Goal: Find specific page/section: Find specific page/section

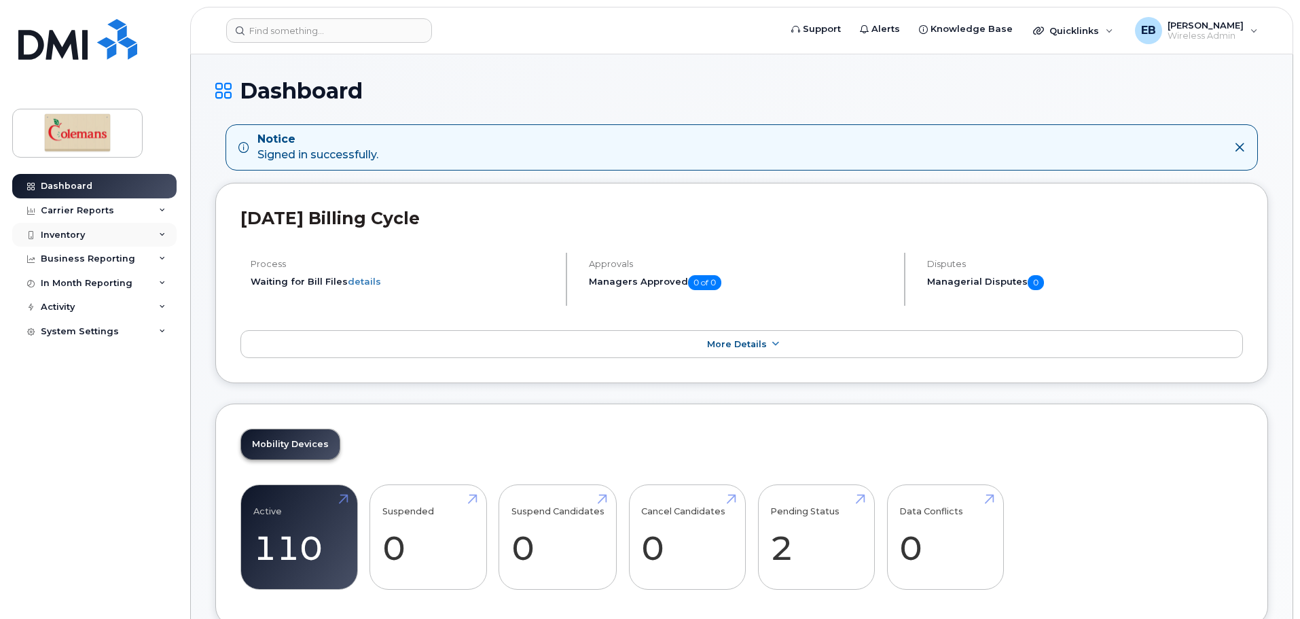
click at [80, 232] on div "Inventory" at bounding box center [63, 235] width 44 height 11
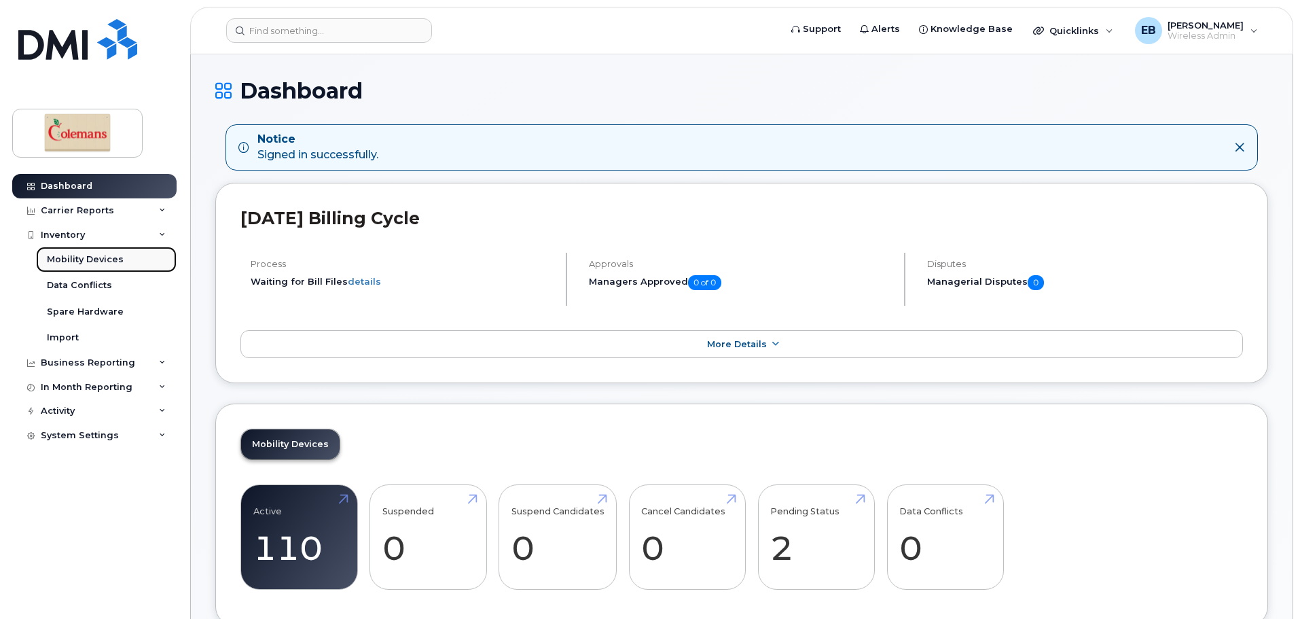
click at [81, 255] on div "Mobility Devices" at bounding box center [85, 259] width 77 height 12
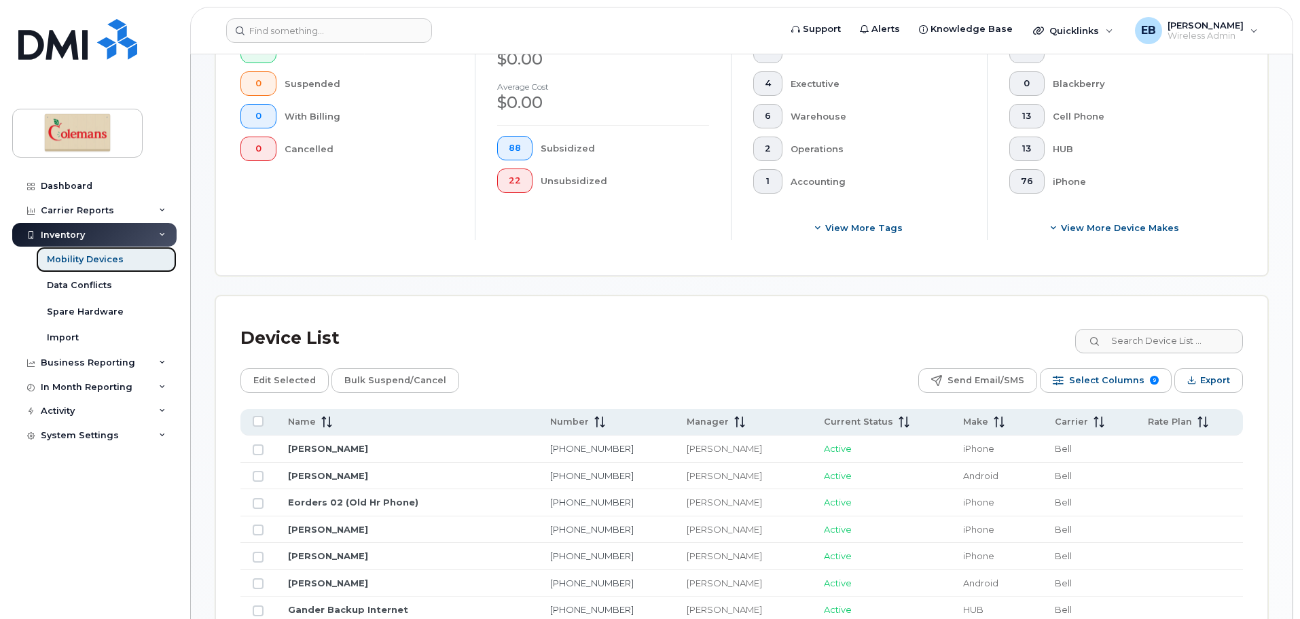
scroll to position [611, 0]
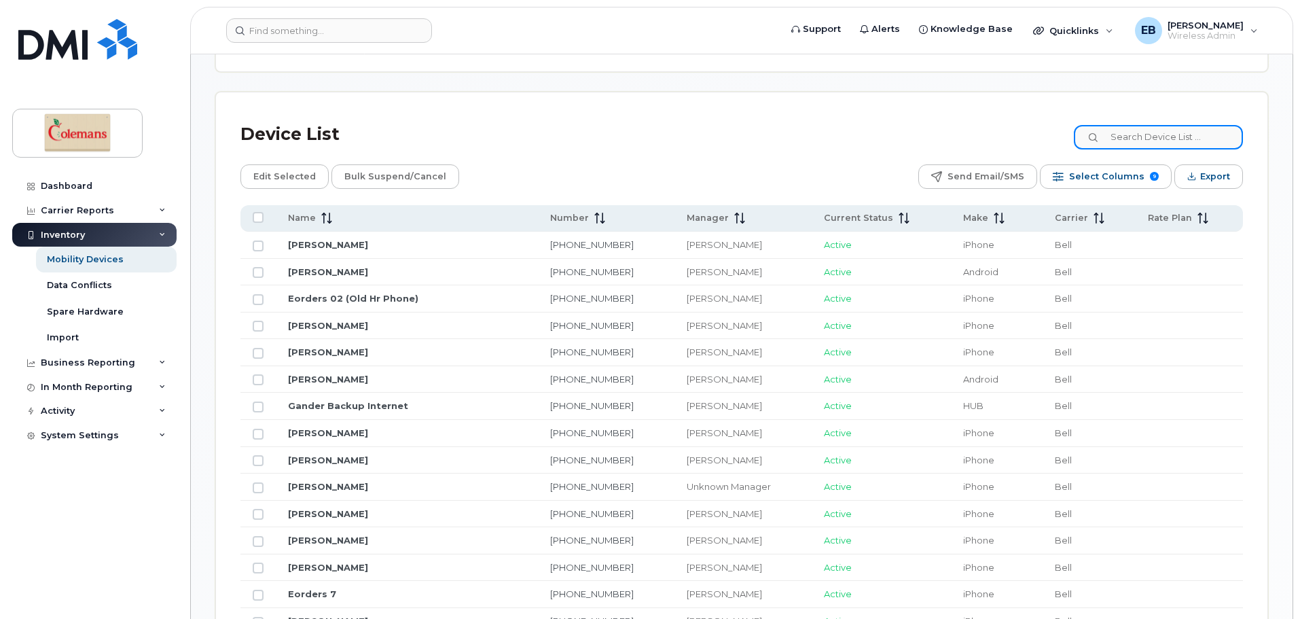
click at [1118, 125] on input at bounding box center [1158, 137] width 169 height 24
type input "3439"
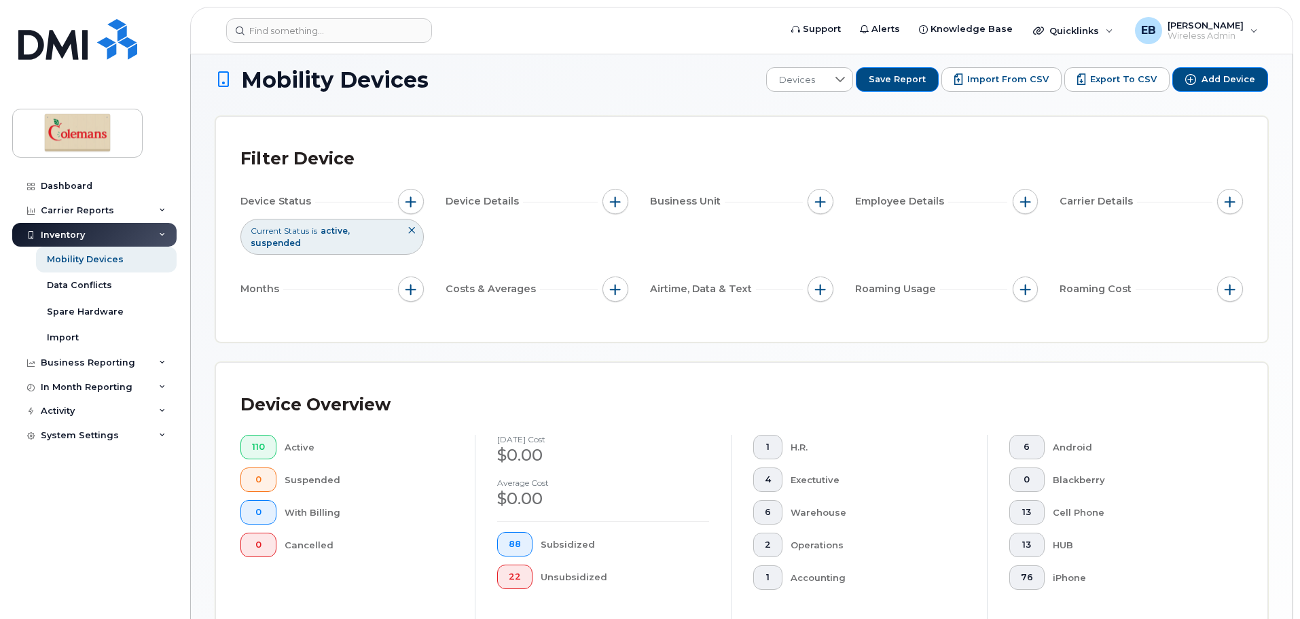
scroll to position [0, 0]
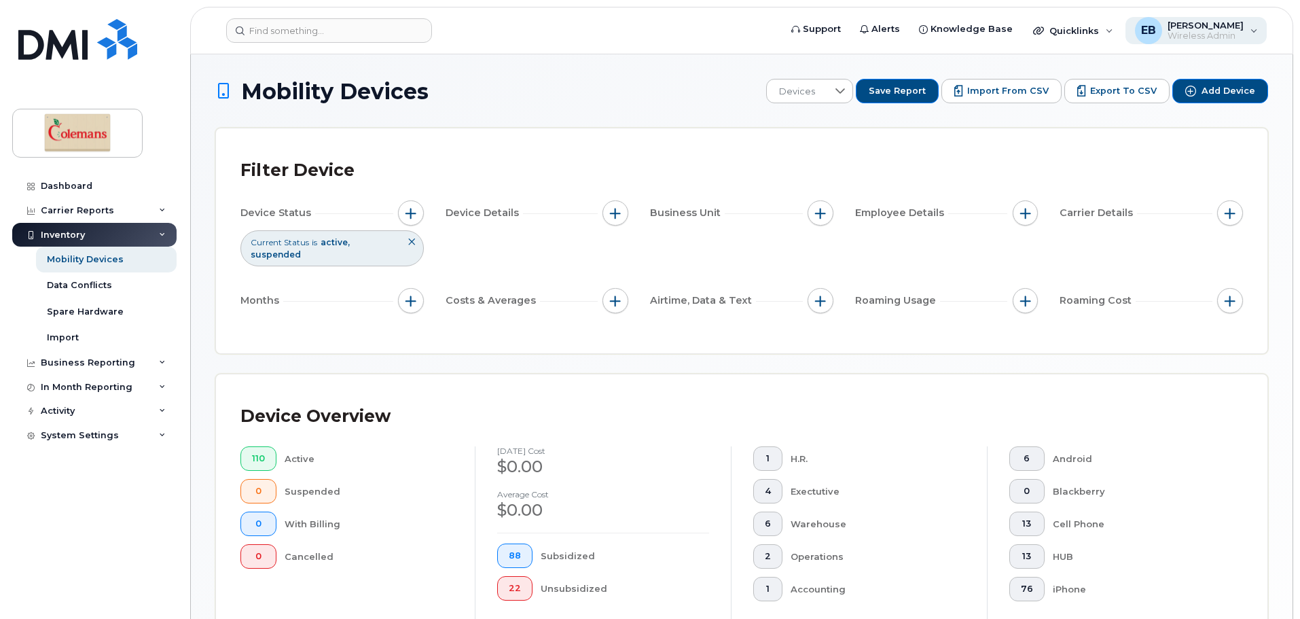
click at [1230, 34] on span "Wireless Admin" at bounding box center [1206, 36] width 76 height 11
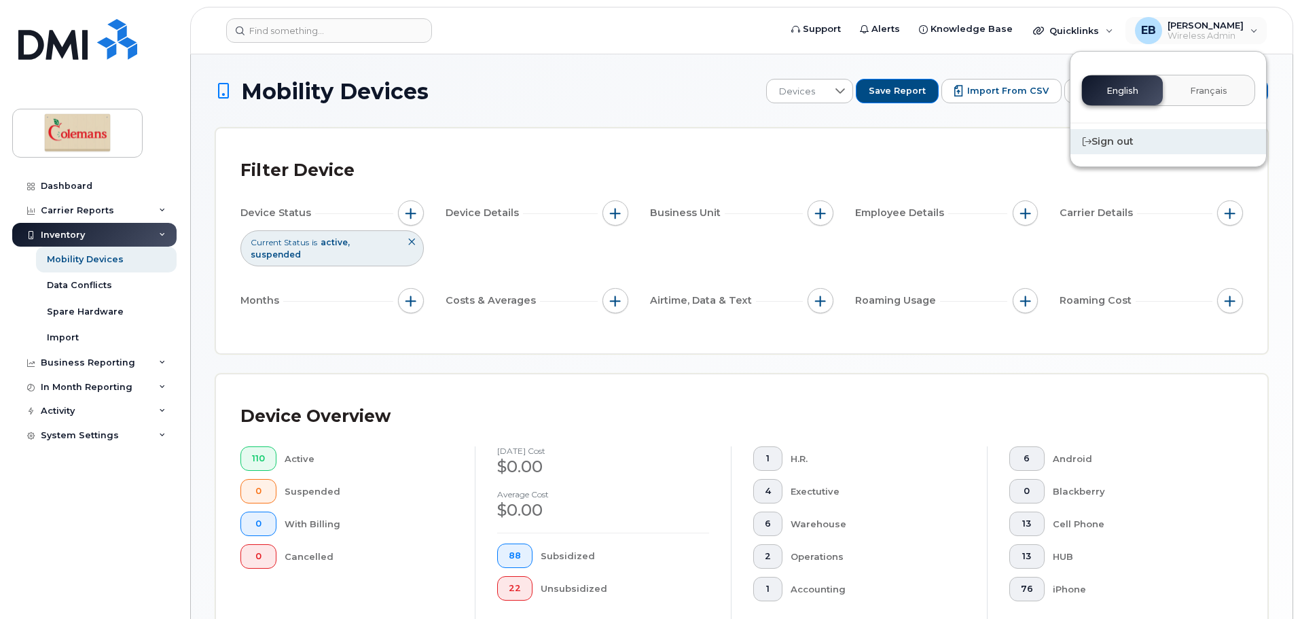
click at [1139, 149] on div "Sign out" at bounding box center [1169, 141] width 196 height 25
